Goal: Task Accomplishment & Management: Manage account settings

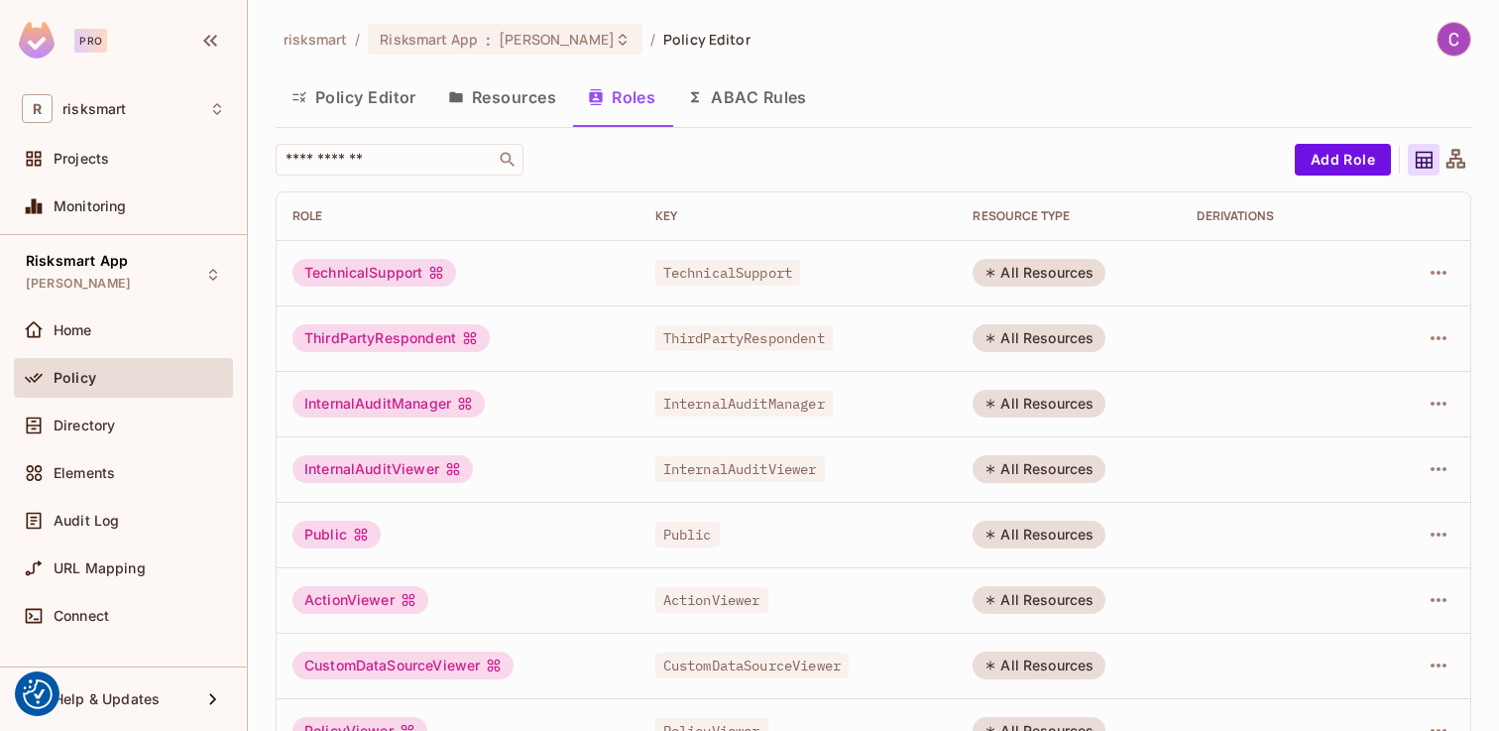
click at [350, 268] on div "TechnicalSupport" at bounding box center [374, 273] width 164 height 28
click at [362, 261] on div "TechnicalSupport" at bounding box center [374, 273] width 164 height 28
click at [1433, 274] on icon "button" at bounding box center [1439, 273] width 16 height 4
click at [458, 89] on div at bounding box center [749, 365] width 1499 height 731
click at [495, 94] on button "Resources" at bounding box center [502, 97] width 140 height 50
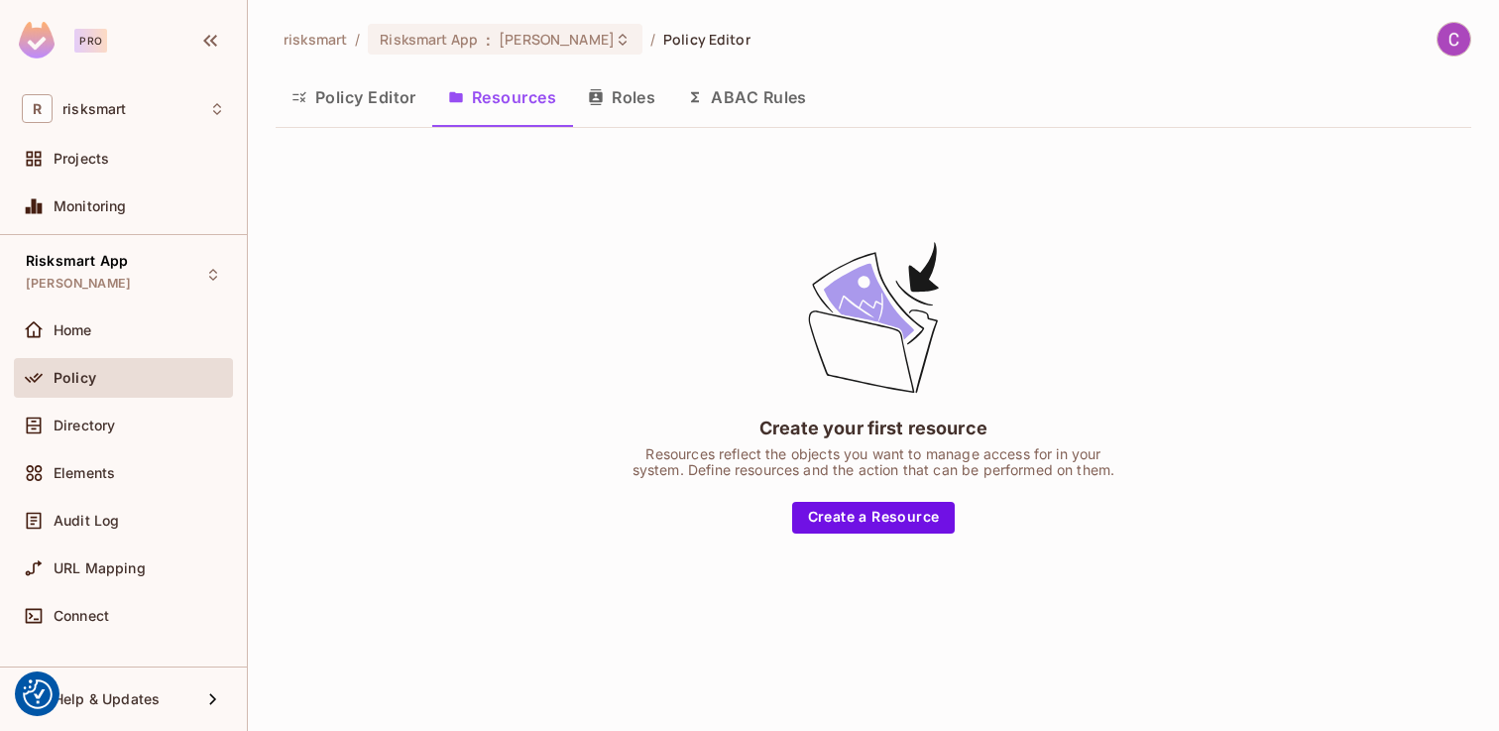
click at [384, 102] on button "Policy Editor" at bounding box center [354, 97] width 157 height 50
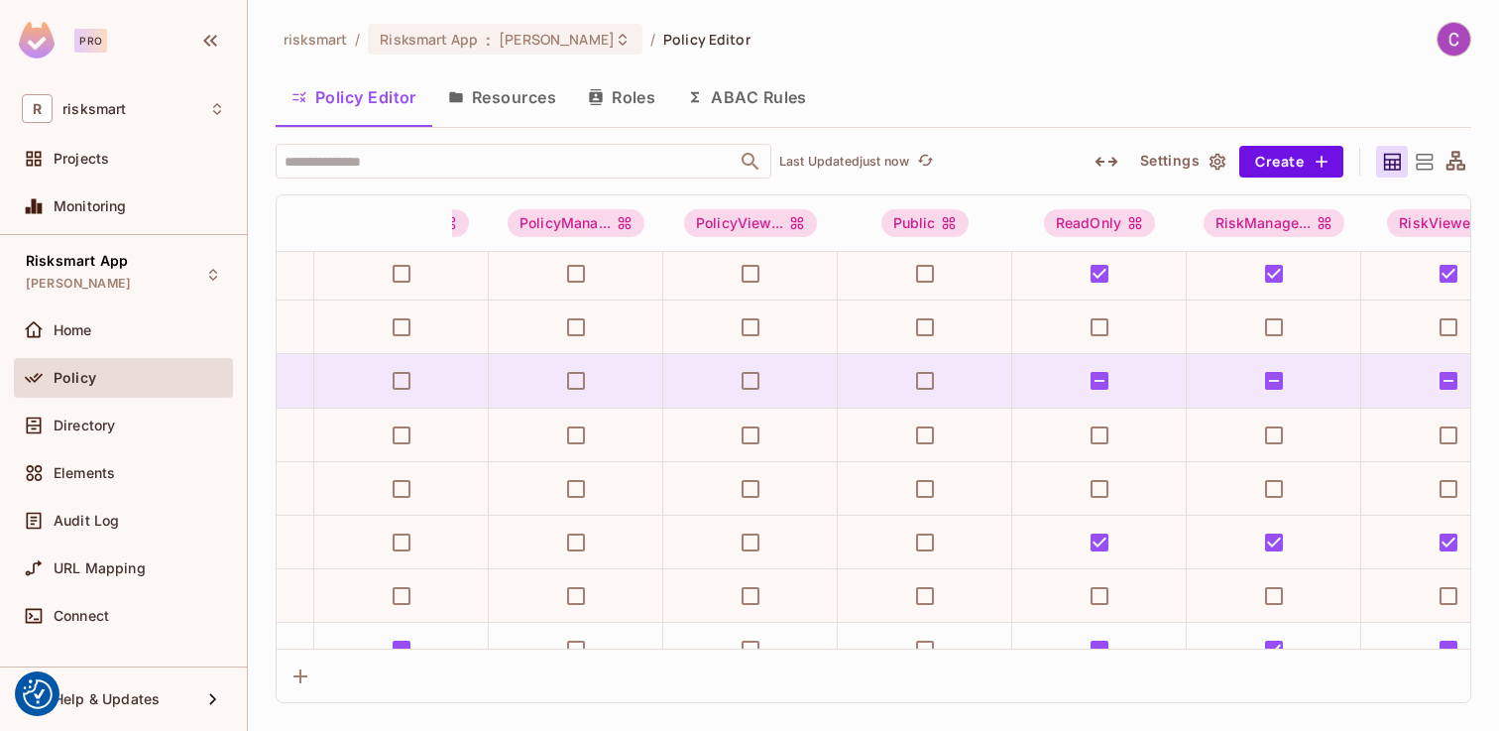
scroll to position [9356, 3310]
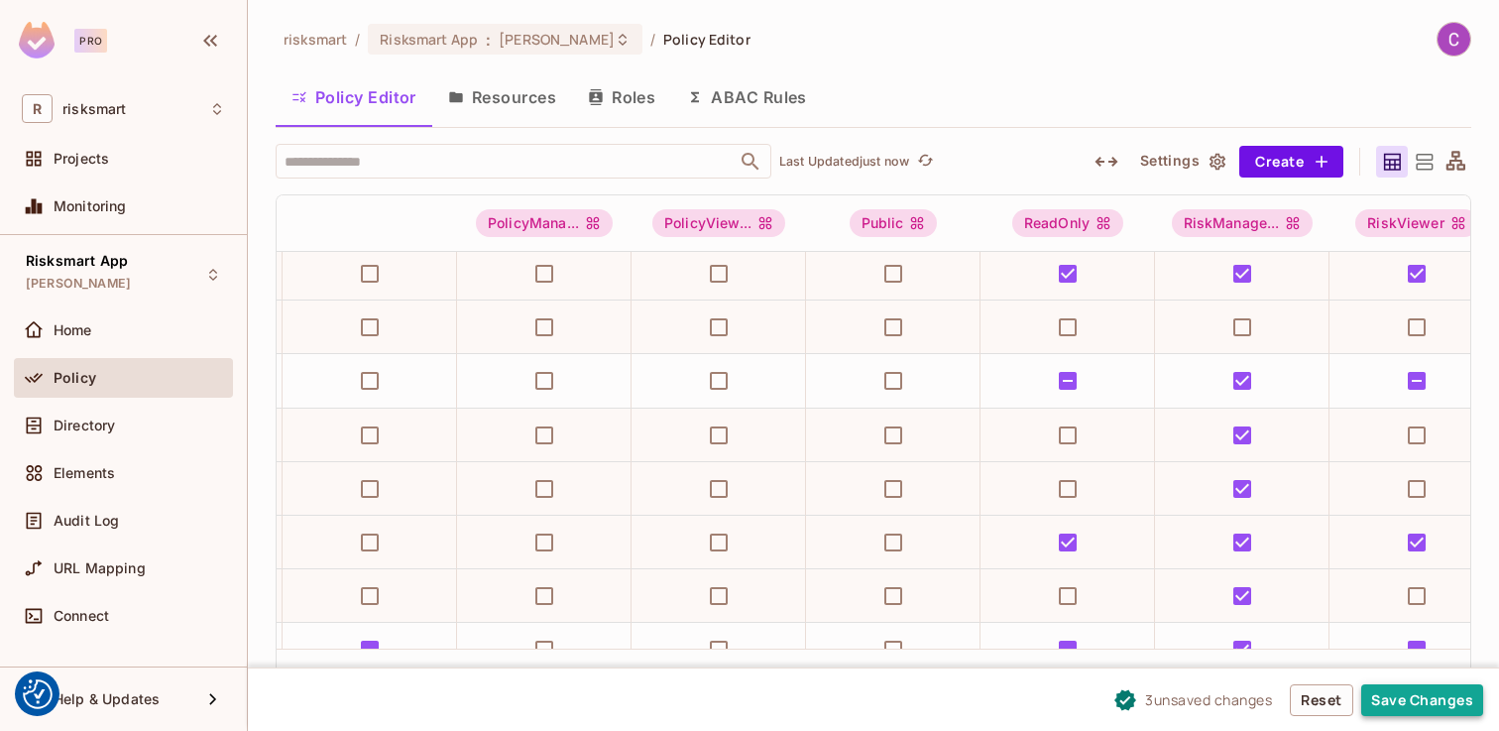
click at [1401, 699] on button "Save Changes" at bounding box center [1422, 700] width 122 height 32
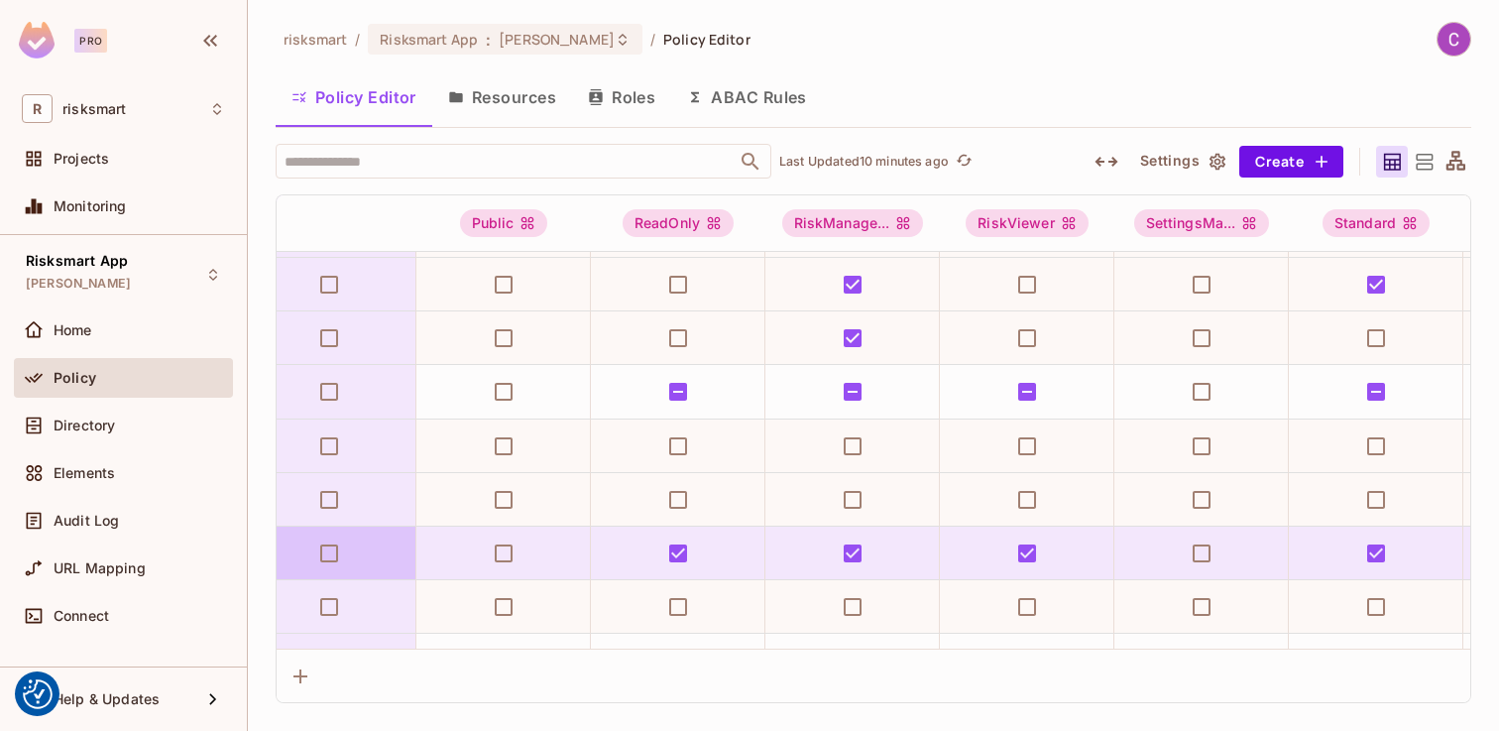
scroll to position [9076, 3706]
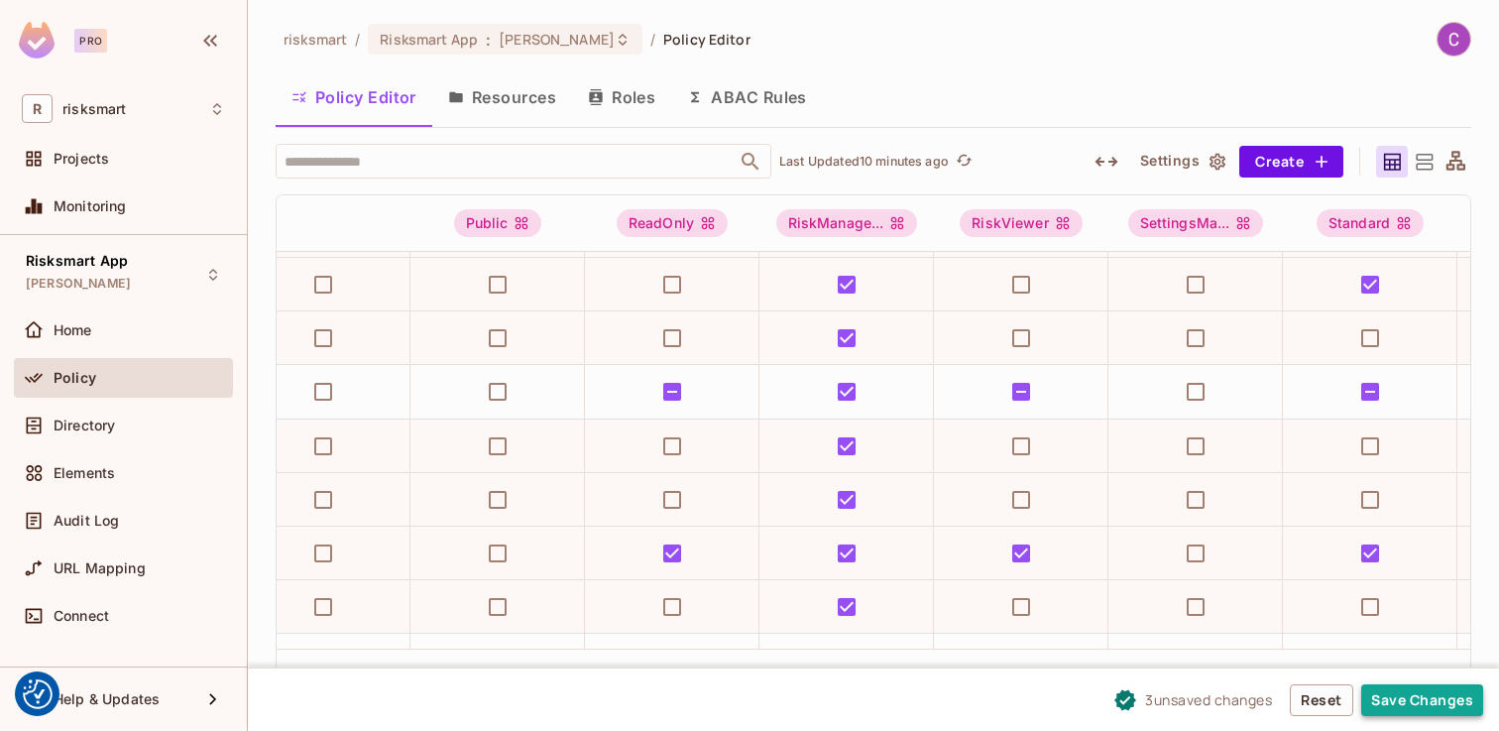
click at [1406, 694] on button "Save Changes" at bounding box center [1422, 700] width 122 height 32
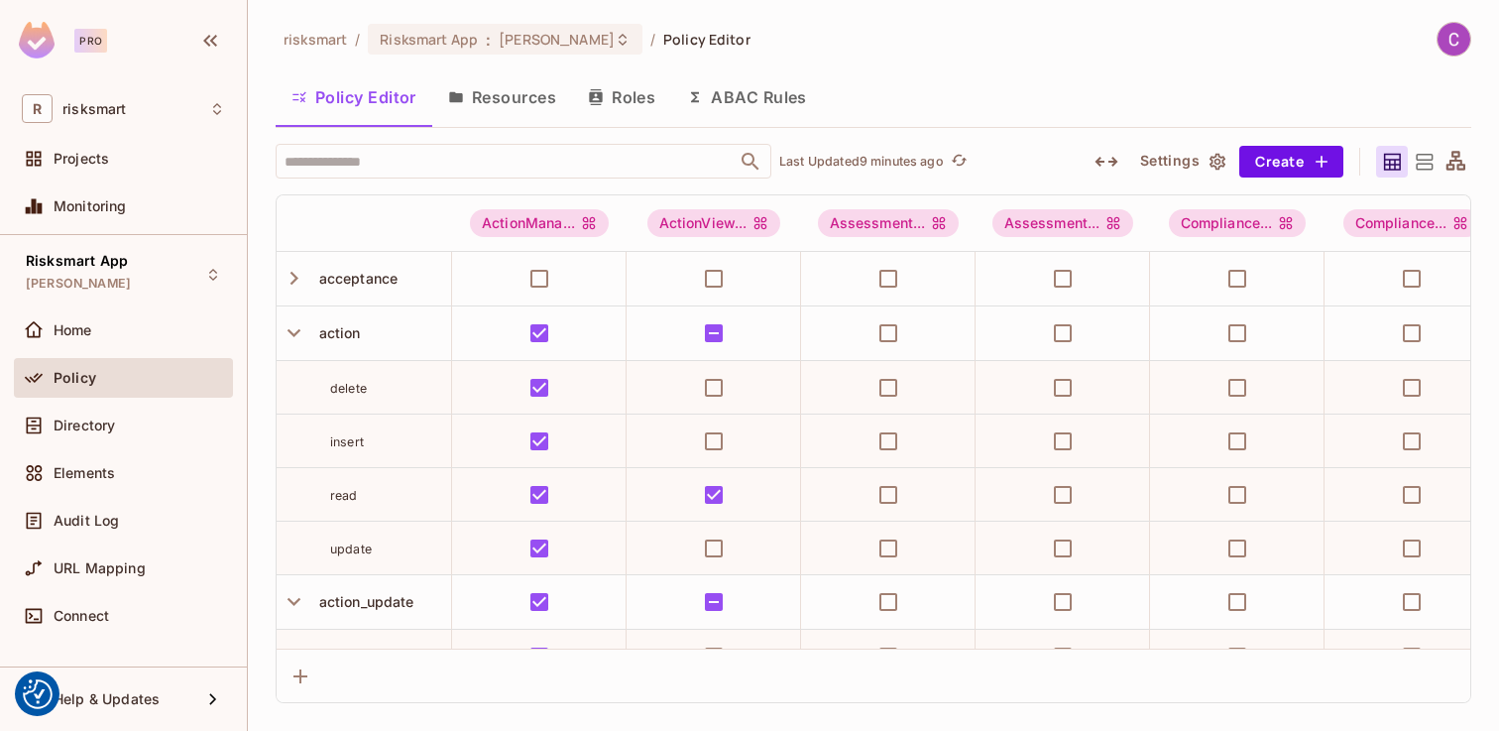
scroll to position [9076, 3706]
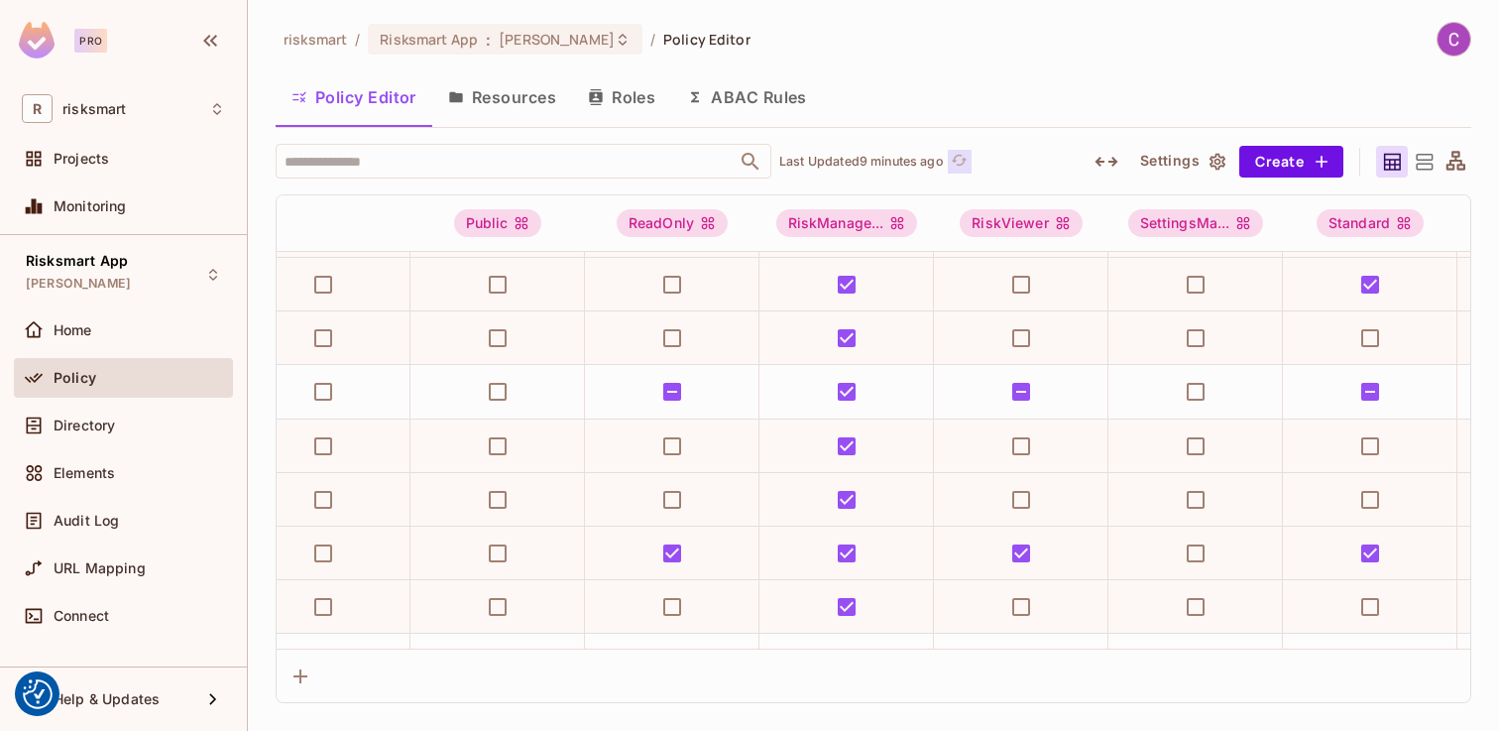
click at [965, 162] on icon "refresh" at bounding box center [959, 160] width 17 height 17
